Goal: Task Accomplishment & Management: Use online tool/utility

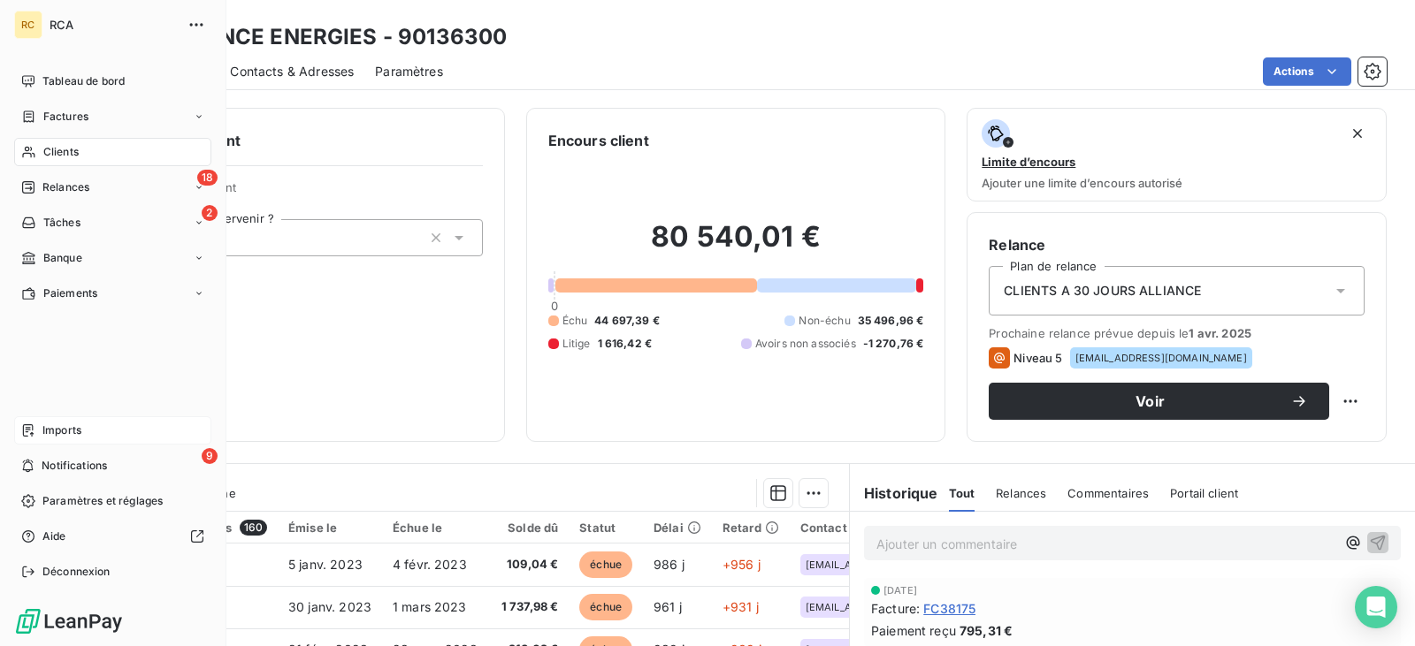
click at [54, 431] on span "Imports" at bounding box center [61, 431] width 39 height 16
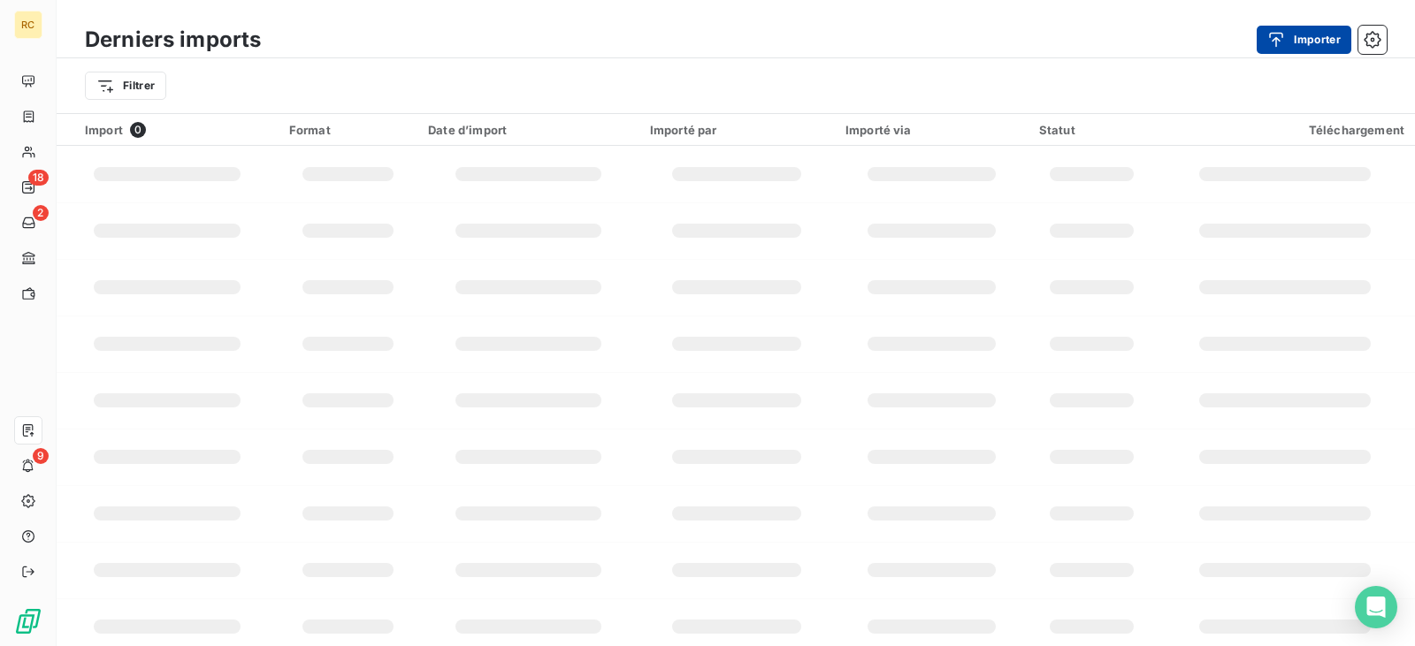
click at [1308, 46] on button "Importer" at bounding box center [1303, 40] width 95 height 28
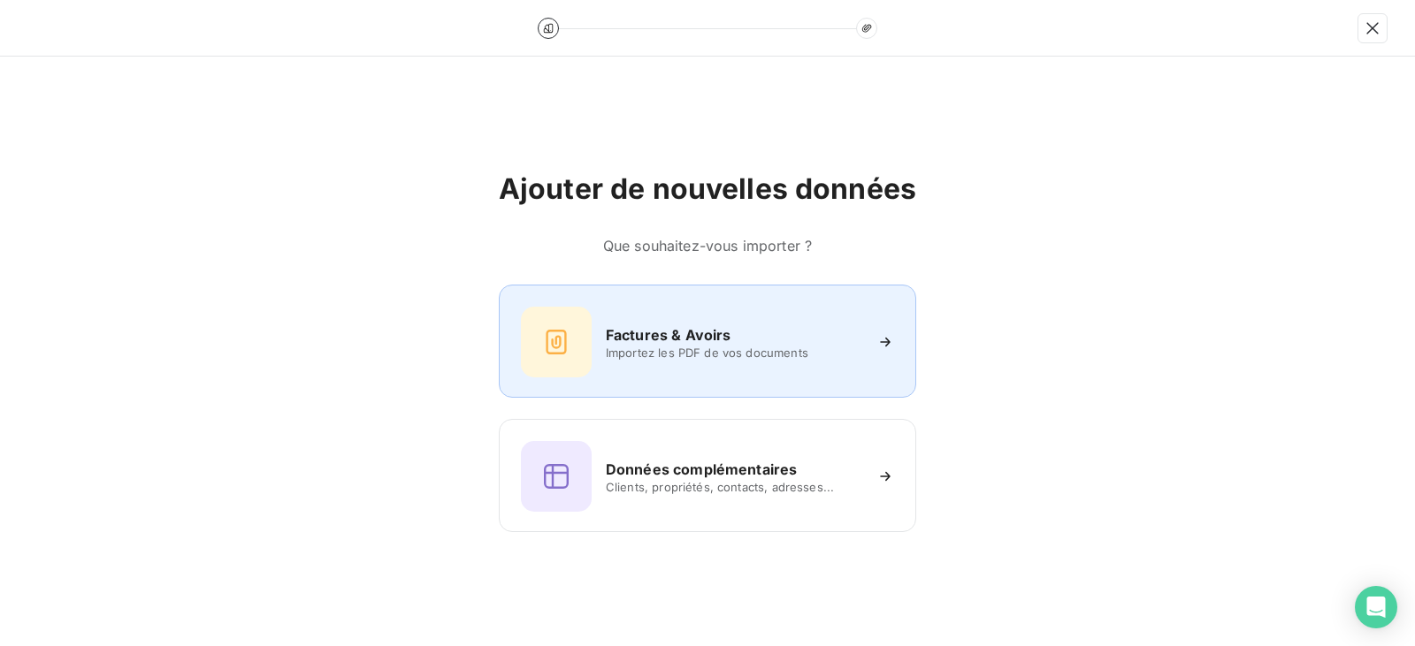
click at [597, 353] on div "Factures & Avoirs Importez les PDF de vos documents" at bounding box center [707, 342] width 373 height 71
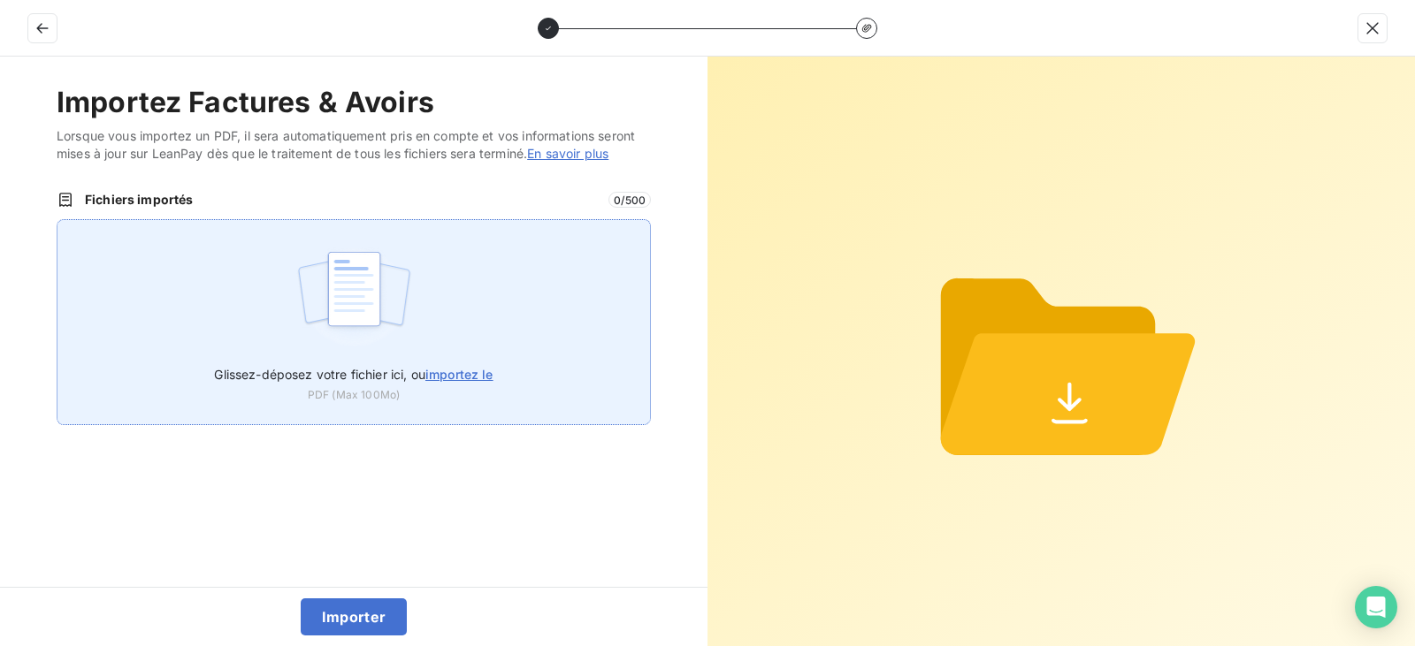
click at [523, 318] on div "Glissez-déposez votre fichier ici, ou importez le PDF (Max 100Mo)" at bounding box center [354, 322] width 594 height 206
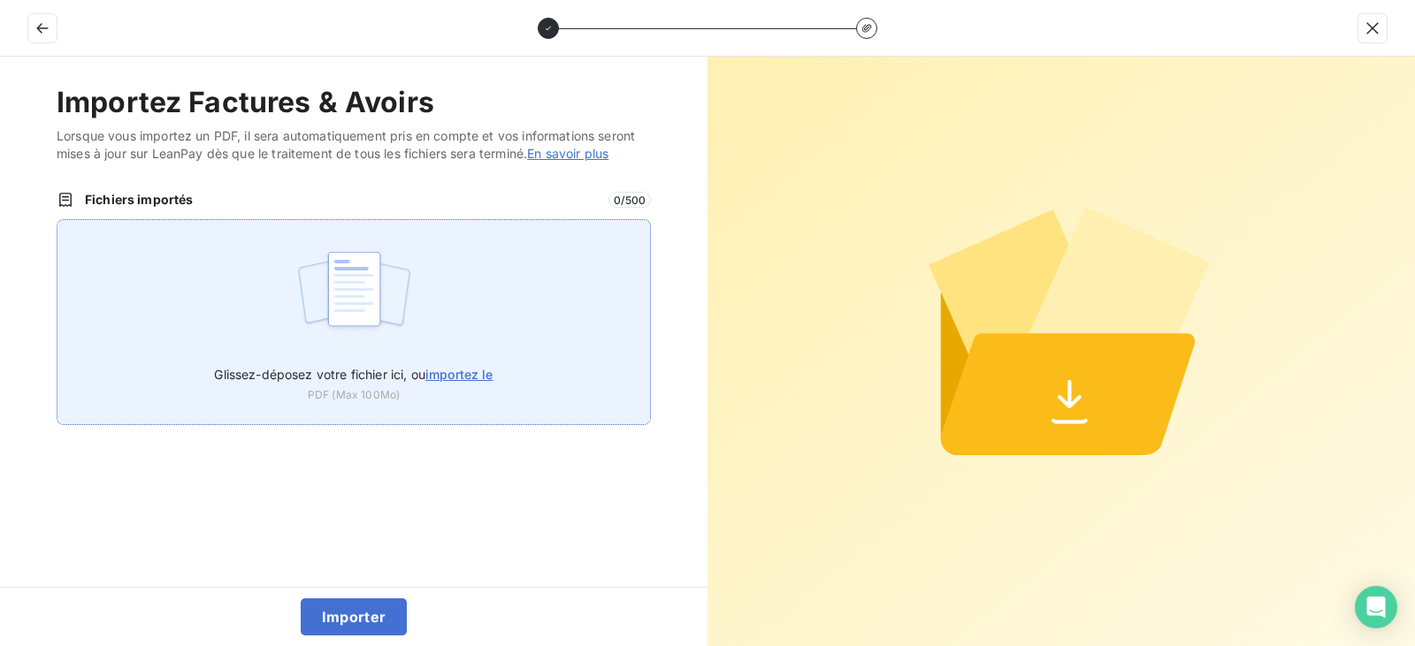
type input "C:\fakepath\FC38831.pdf"
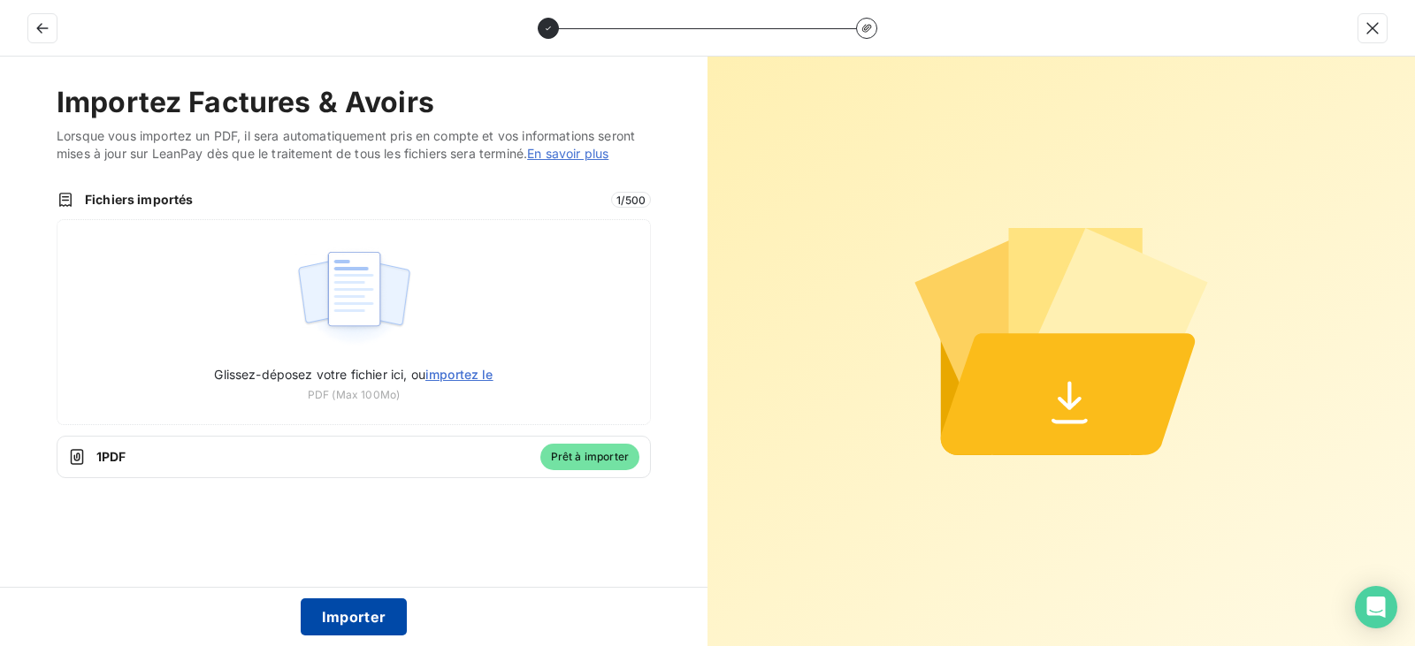
click at [357, 619] on button "Importer" at bounding box center [354, 617] width 107 height 37
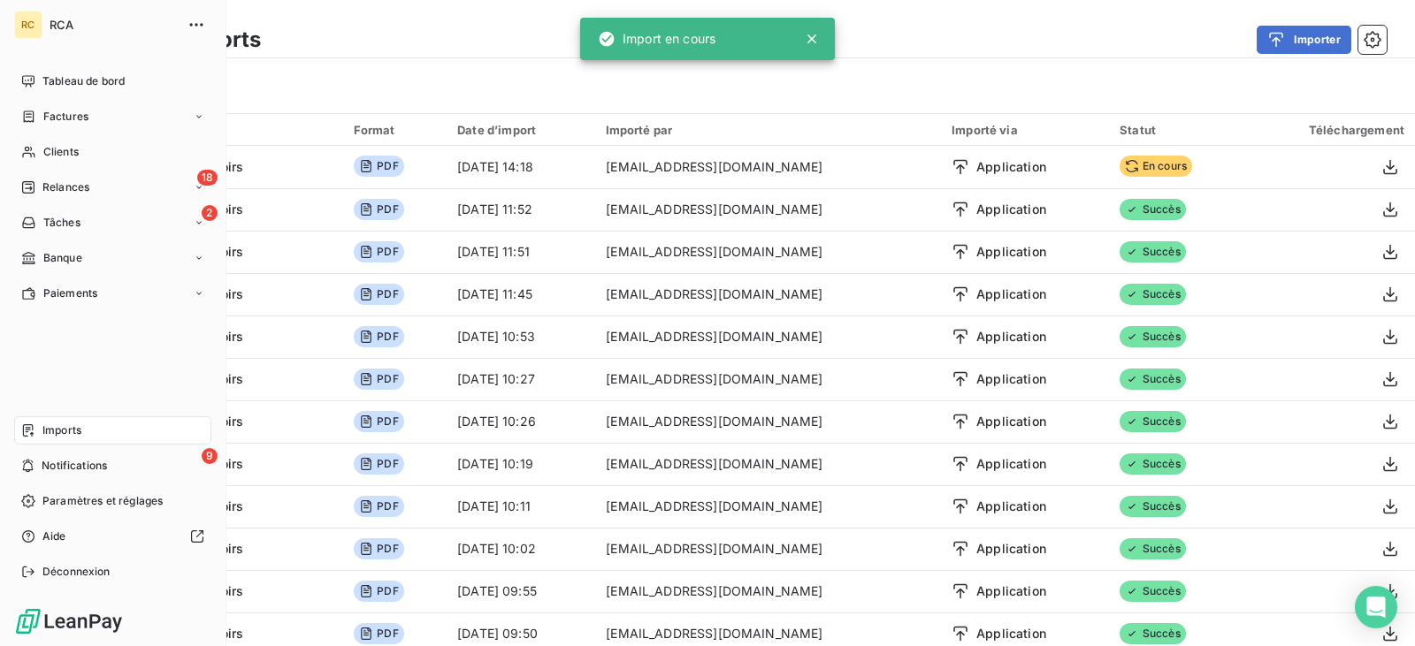
click at [67, 132] on nav "Tableau de bord Factures Clients 18 Relances 2 Tâches Banque Paiements" at bounding box center [112, 187] width 197 height 240
click at [73, 127] on div "Factures" at bounding box center [112, 117] width 197 height 28
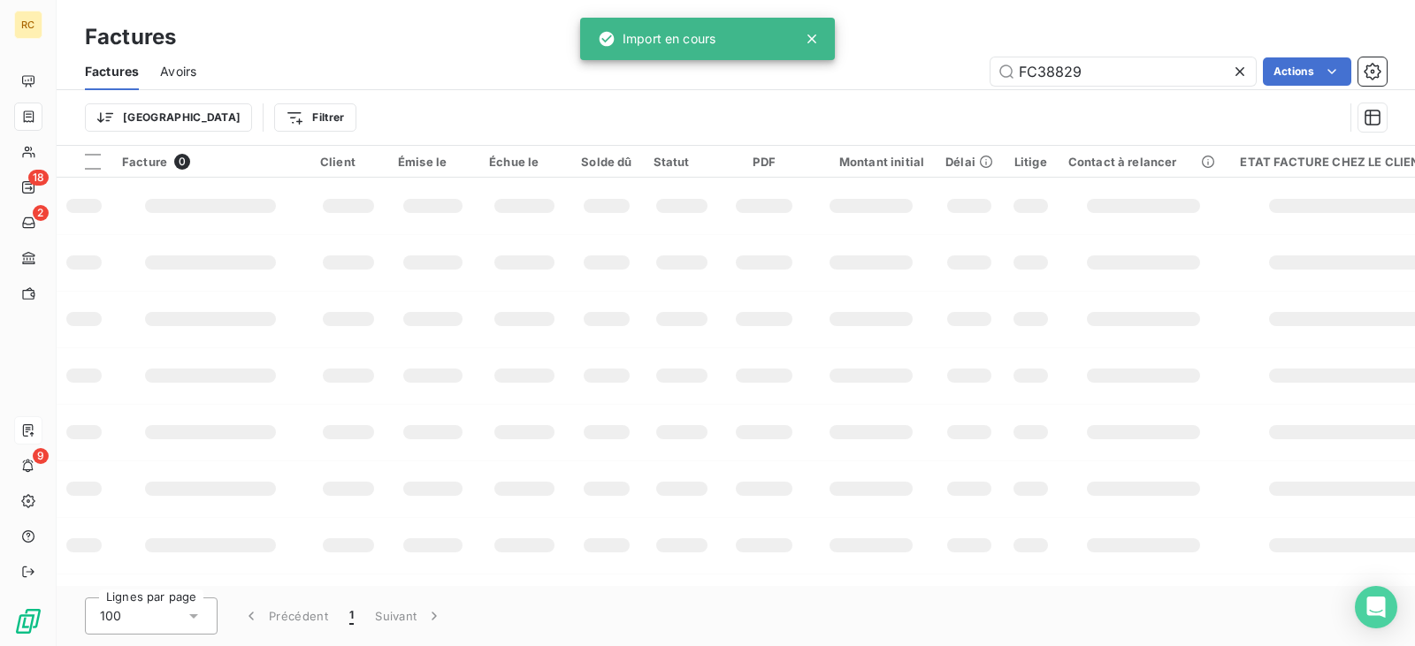
drag, startPoint x: 1096, startPoint y: 73, endPoint x: 943, endPoint y: 82, distance: 154.2
click at [947, 82] on div "FC38829 Actions" at bounding box center [802, 71] width 1169 height 28
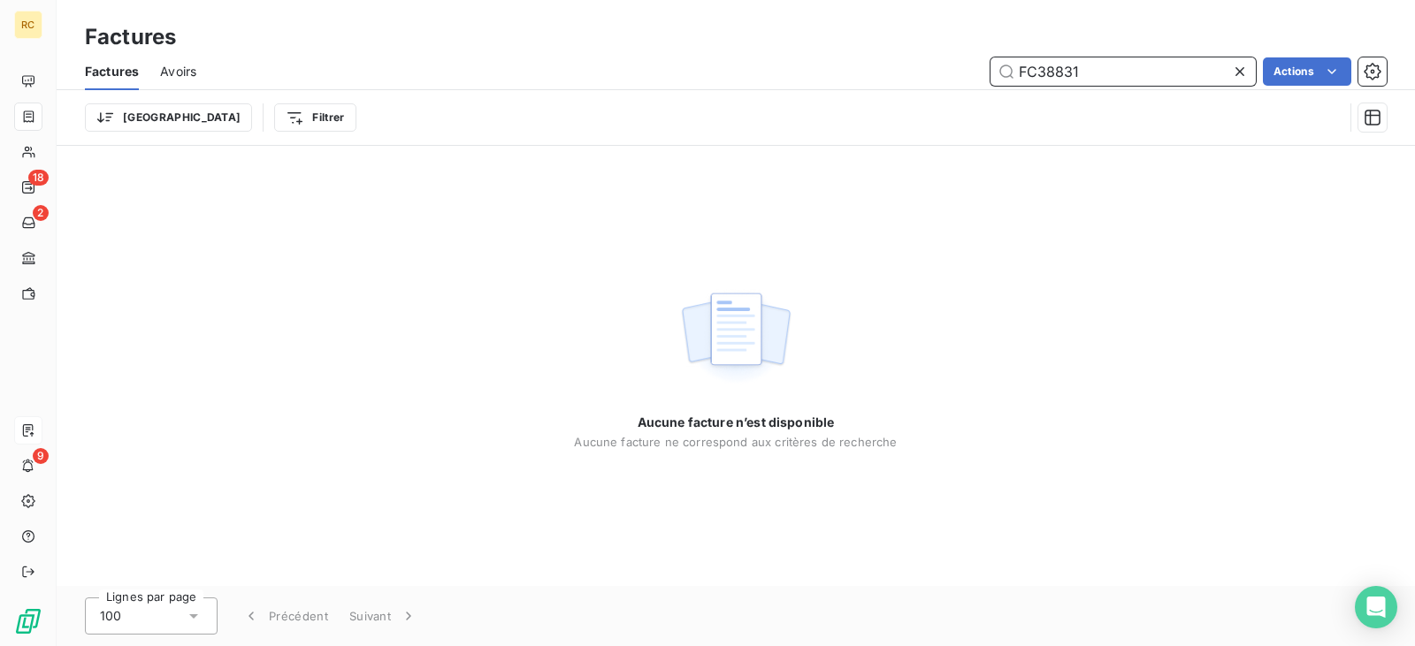
click at [1088, 68] on input "FC38831" at bounding box center [1122, 71] width 265 height 28
type input "FC38831"
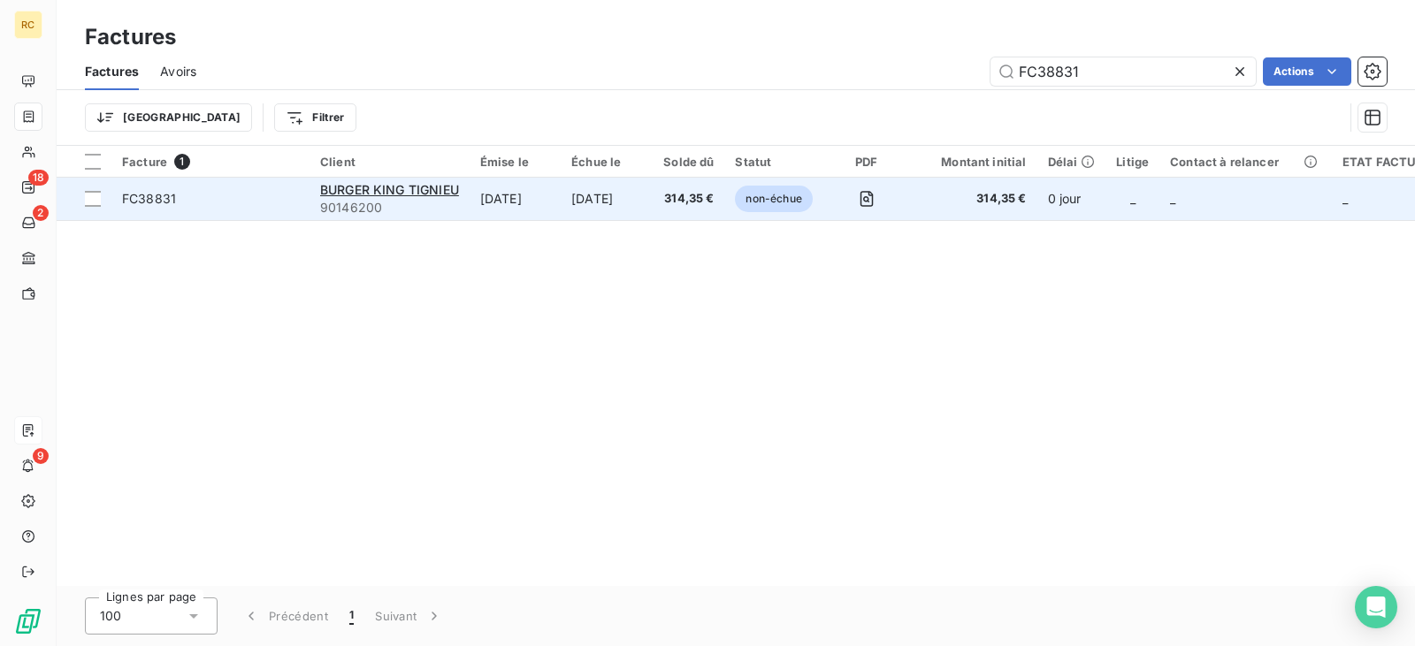
click at [449, 206] on span "90146200" at bounding box center [389, 208] width 139 height 18
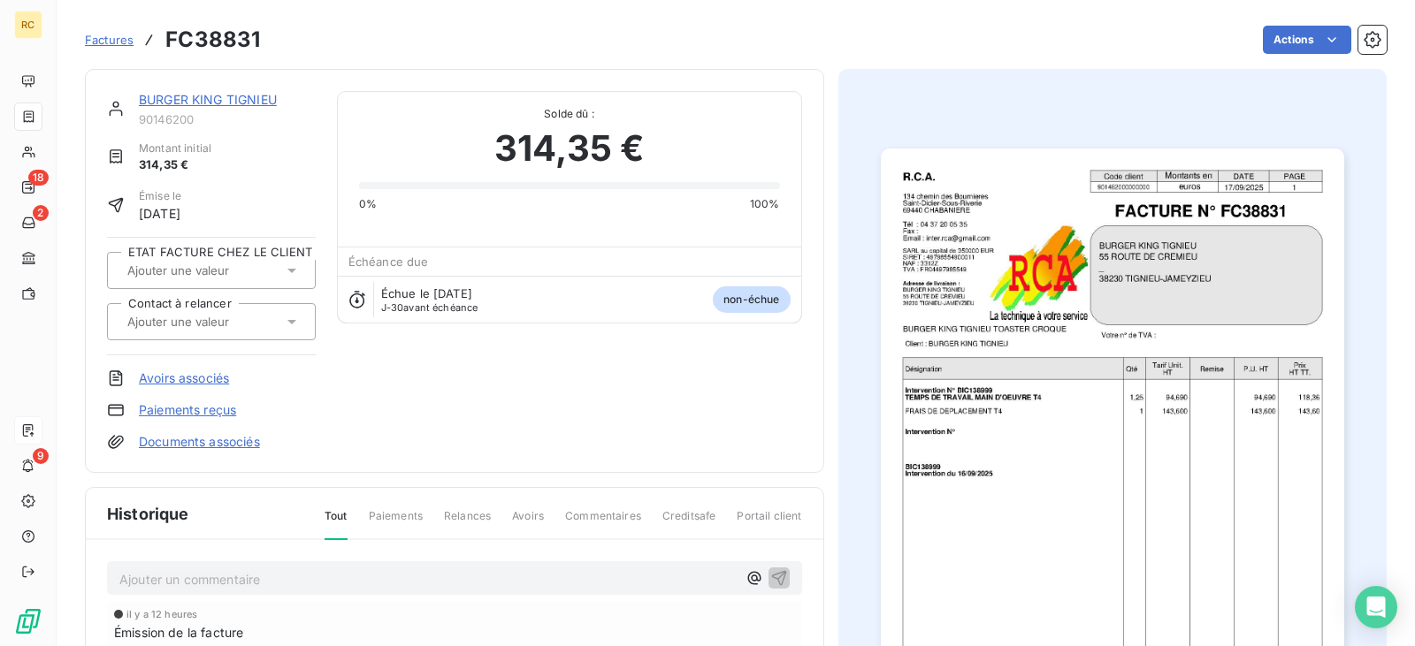
click at [218, 442] on link "Documents associés" at bounding box center [199, 442] width 121 height 18
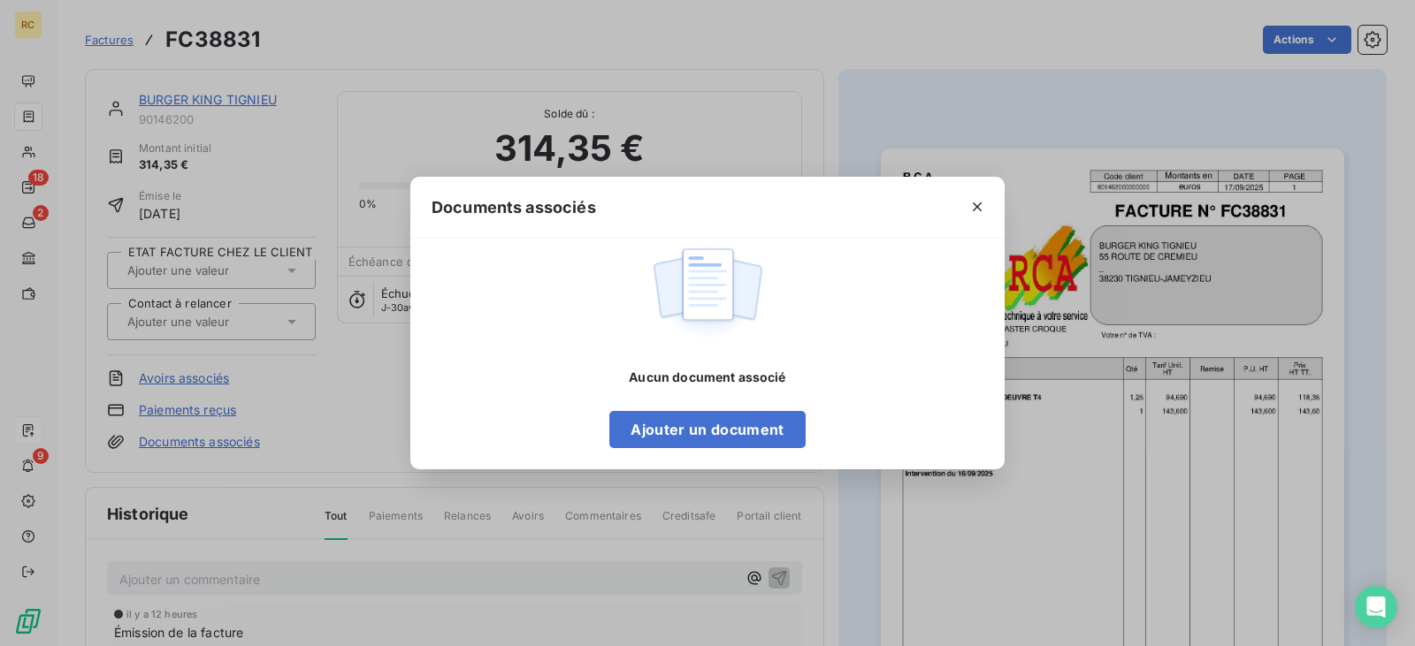
click at [725, 407] on div "Aucun document associé Ajouter un document" at bounding box center [706, 409] width 195 height 80
click at [725, 427] on button "Ajouter un document" at bounding box center [706, 429] width 195 height 37
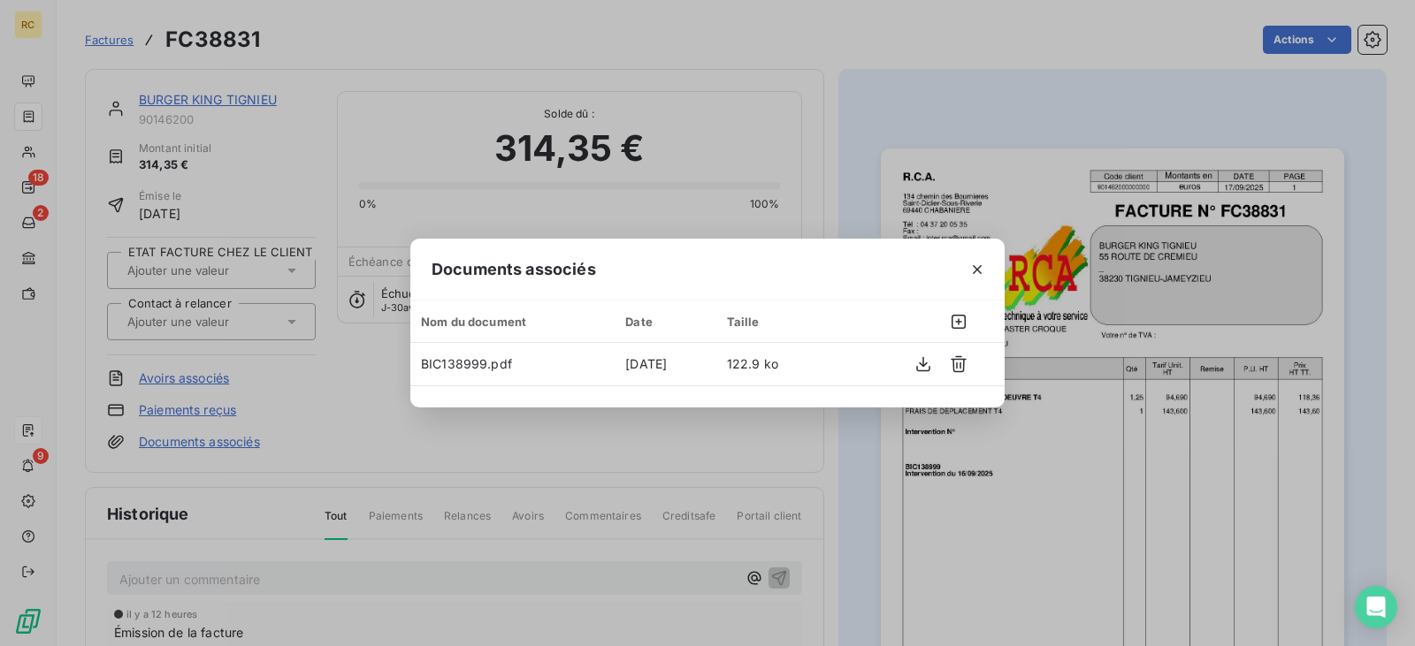
click at [974, 258] on button "button" at bounding box center [977, 270] width 28 height 28
